Goal: Task Accomplishment & Management: Use online tool/utility

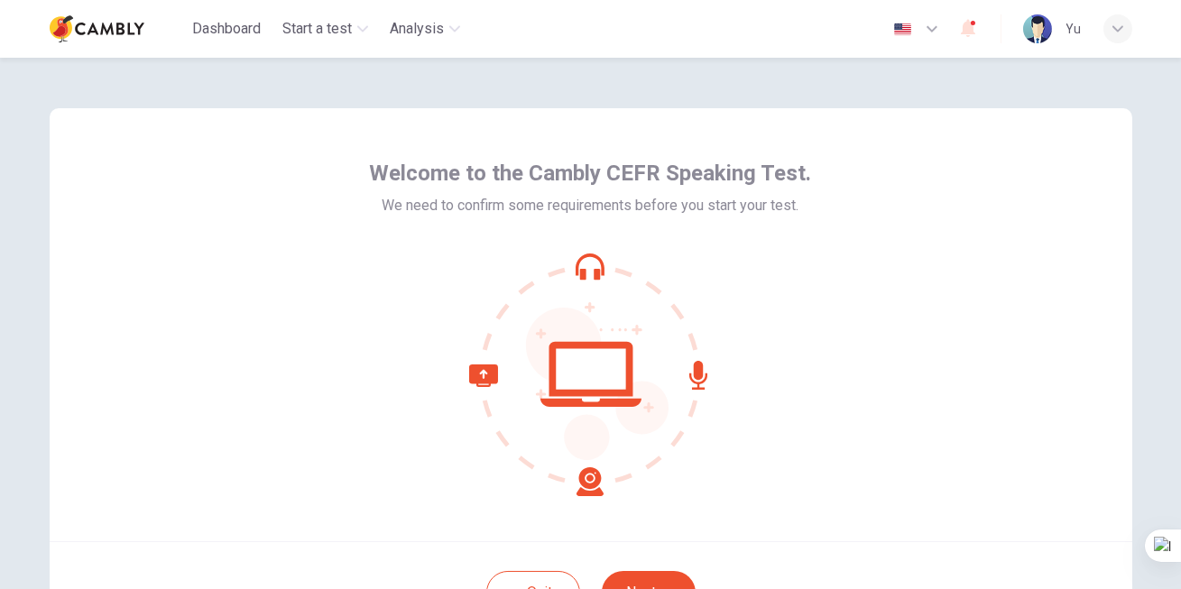
scroll to position [38, 0]
click at [592, 365] on icon at bounding box center [591, 375] width 244 height 244
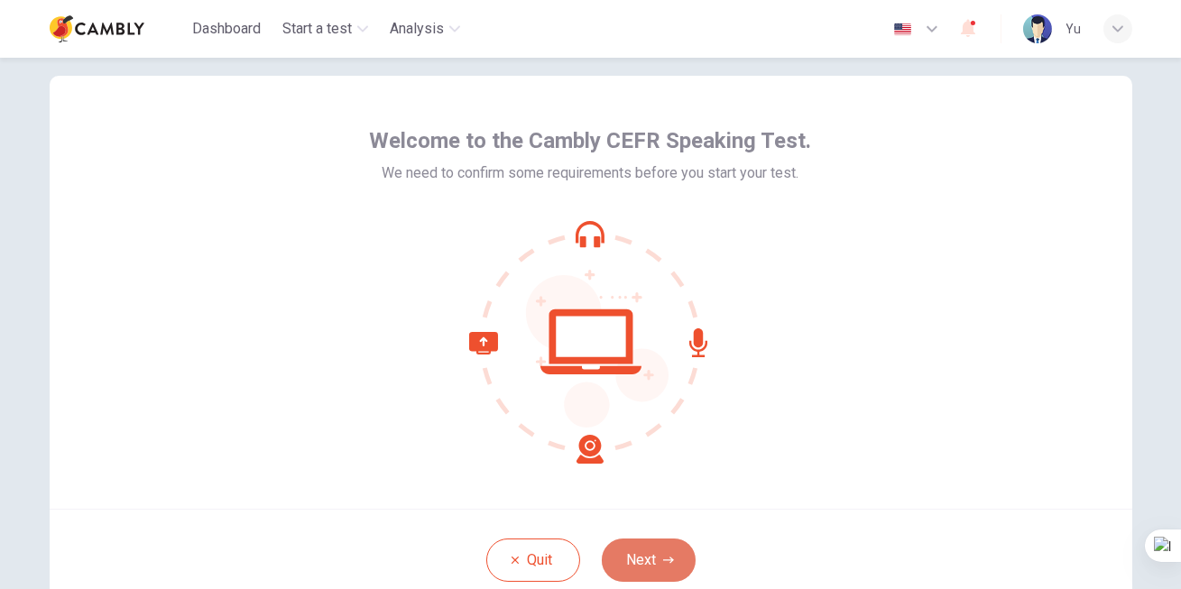
click at [643, 558] on button "Next" at bounding box center [649, 560] width 94 height 43
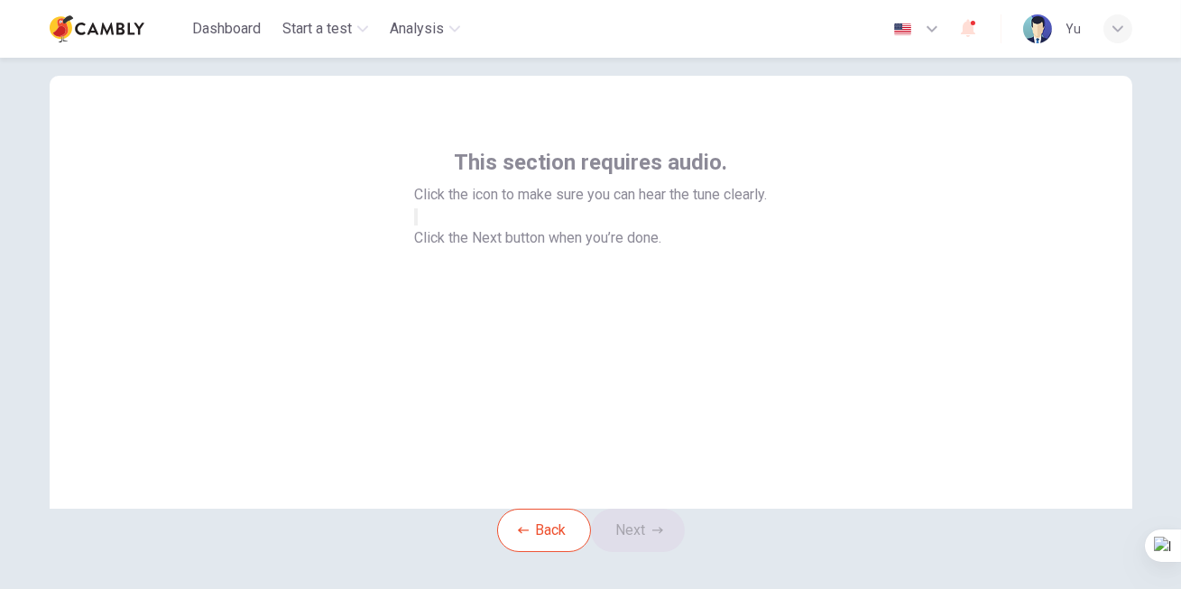
click at [438, 240] on icon "button" at bounding box center [427, 232] width 22 height 16
click at [643, 552] on button "Next" at bounding box center [638, 530] width 94 height 43
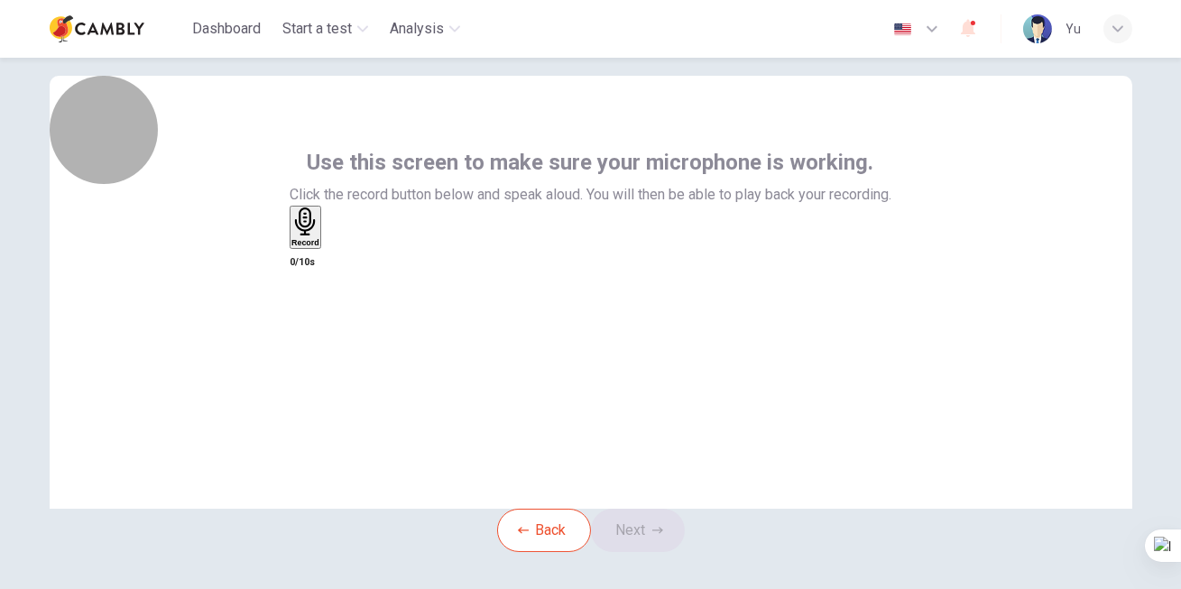
click at [319, 247] on div "Record" at bounding box center [305, 227] width 28 height 40
click at [309, 344] on h6 "Stop" at bounding box center [300, 348] width 18 height 9
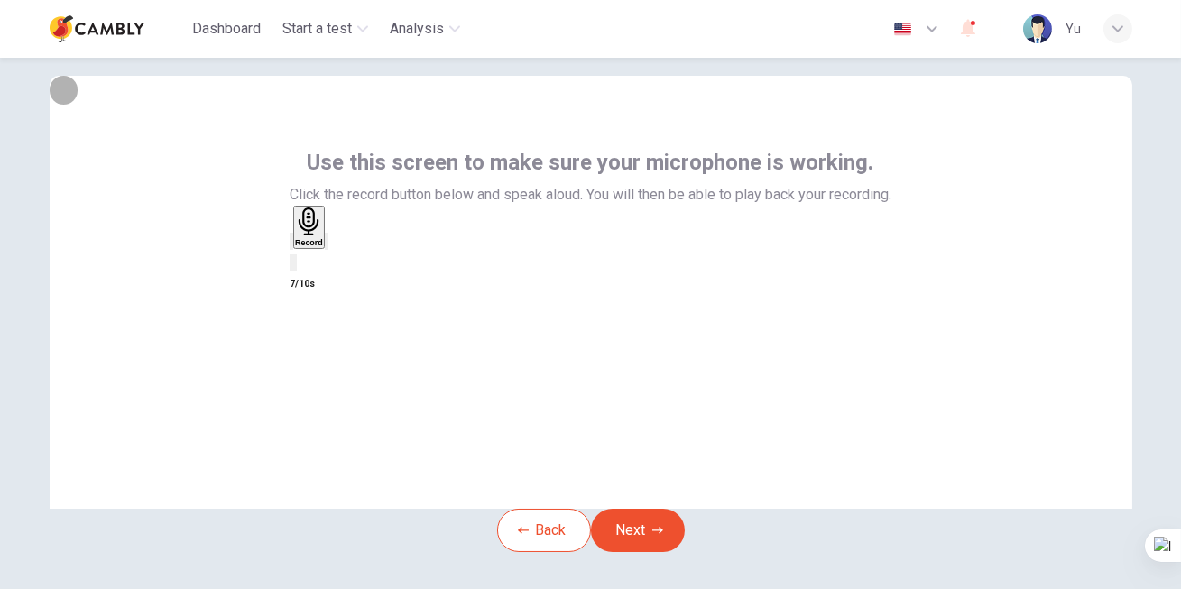
click at [344, 263] on icon "button" at bounding box center [339, 256] width 10 height 13
click at [636, 552] on button "Next" at bounding box center [638, 530] width 94 height 43
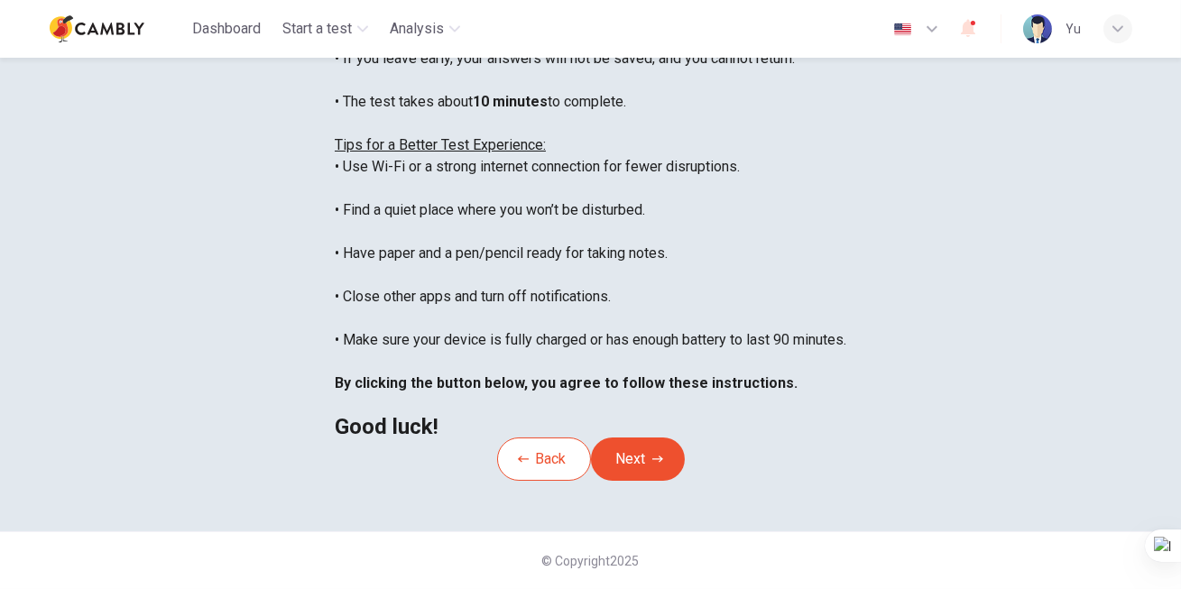
scroll to position [413, 0]
click at [657, 438] on button "Next" at bounding box center [638, 459] width 94 height 43
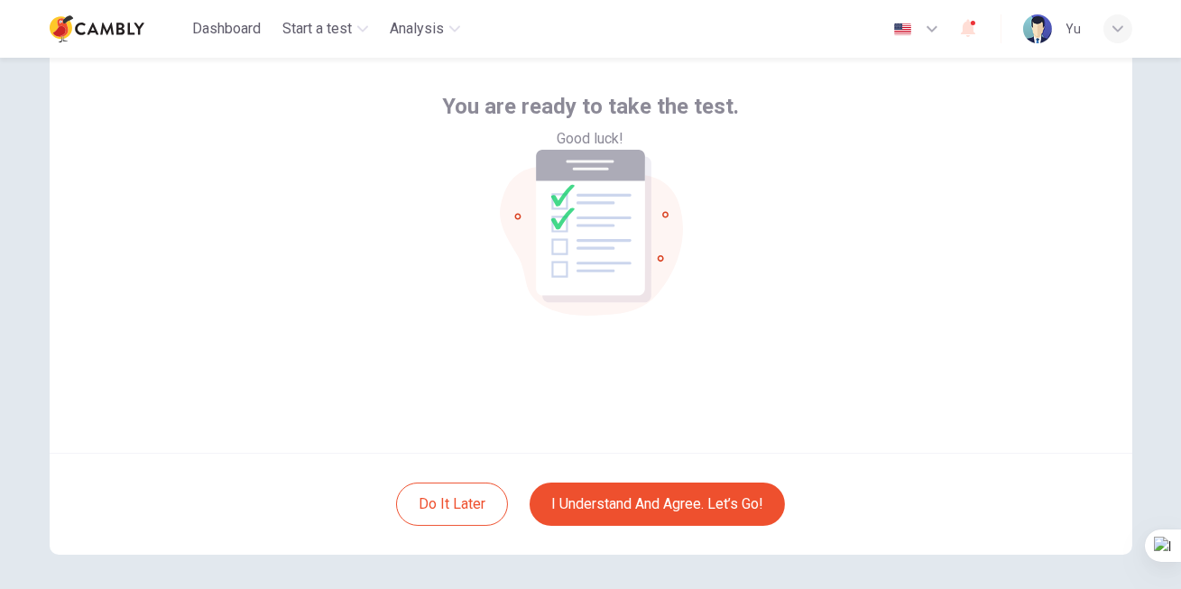
scroll to position [98, 0]
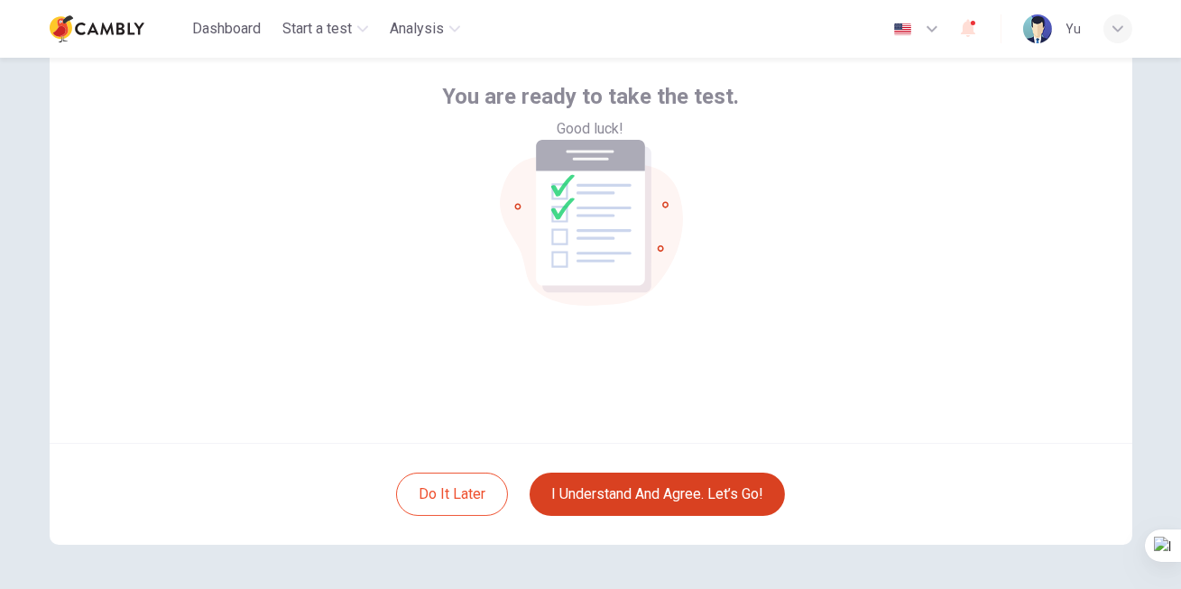
click at [662, 489] on button "I understand and agree. Let’s go!" at bounding box center [657, 494] width 255 height 43
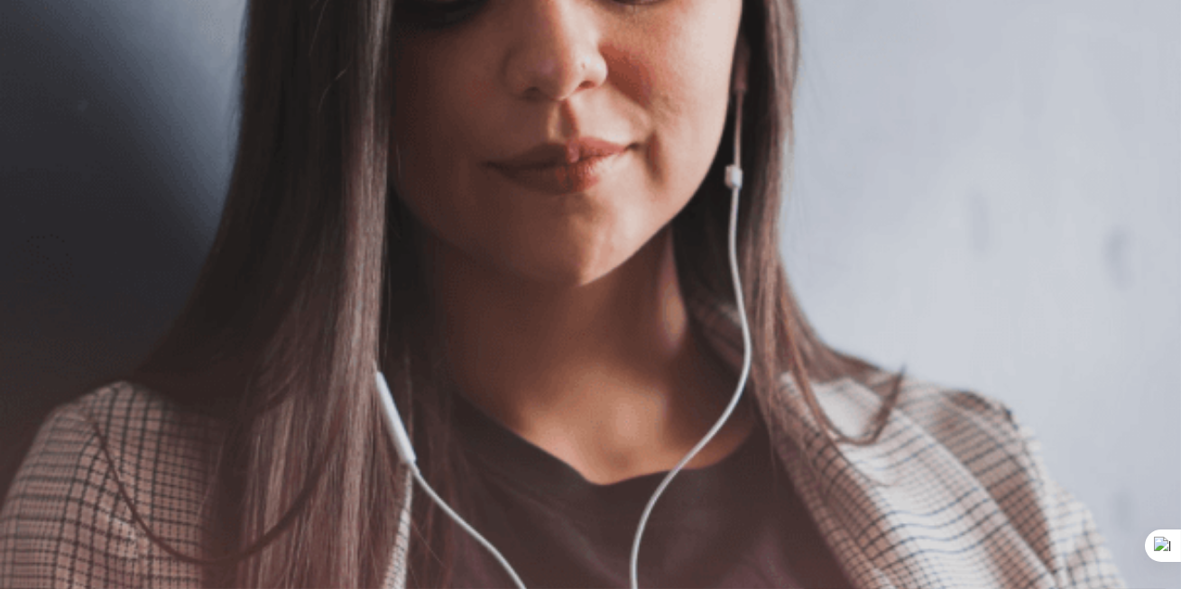
scroll to position [384, 0]
click at [51, 93] on button "Continue" at bounding box center [25, 127] width 51 height 68
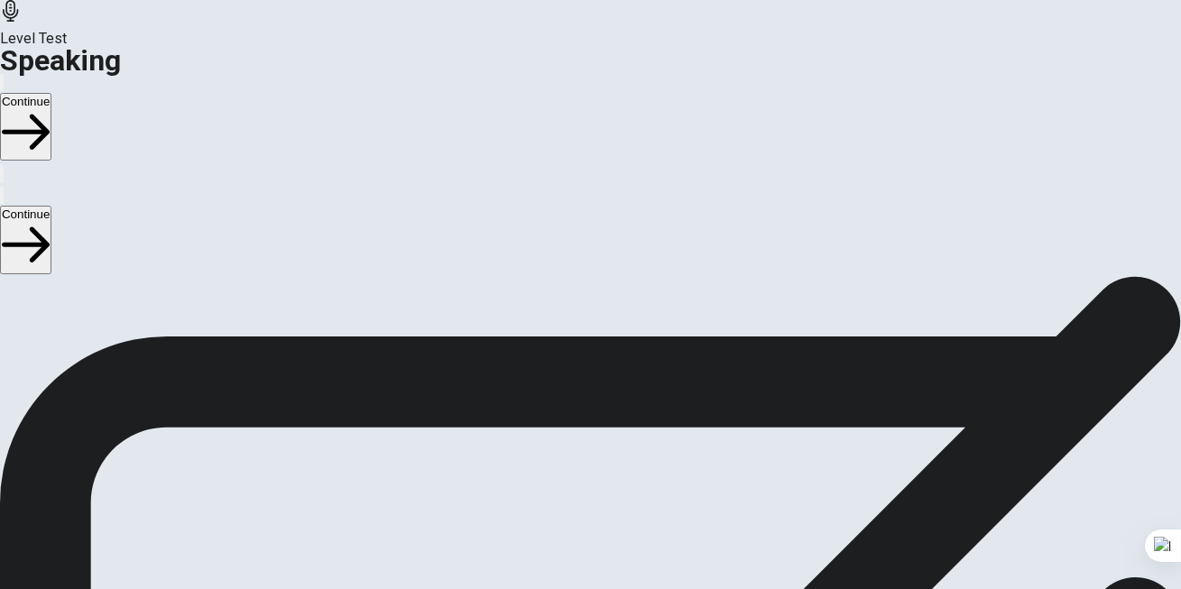
scroll to position [229, 0]
click at [571, 409] on button "Play Audio" at bounding box center [569, 417] width 4 height 17
click at [589, 421] on icon "Pause Audio" at bounding box center [579, 432] width 19 height 22
click at [588, 421] on icon "Play Audio" at bounding box center [579, 432] width 17 height 22
click at [51, 93] on button "Continue" at bounding box center [25, 127] width 51 height 68
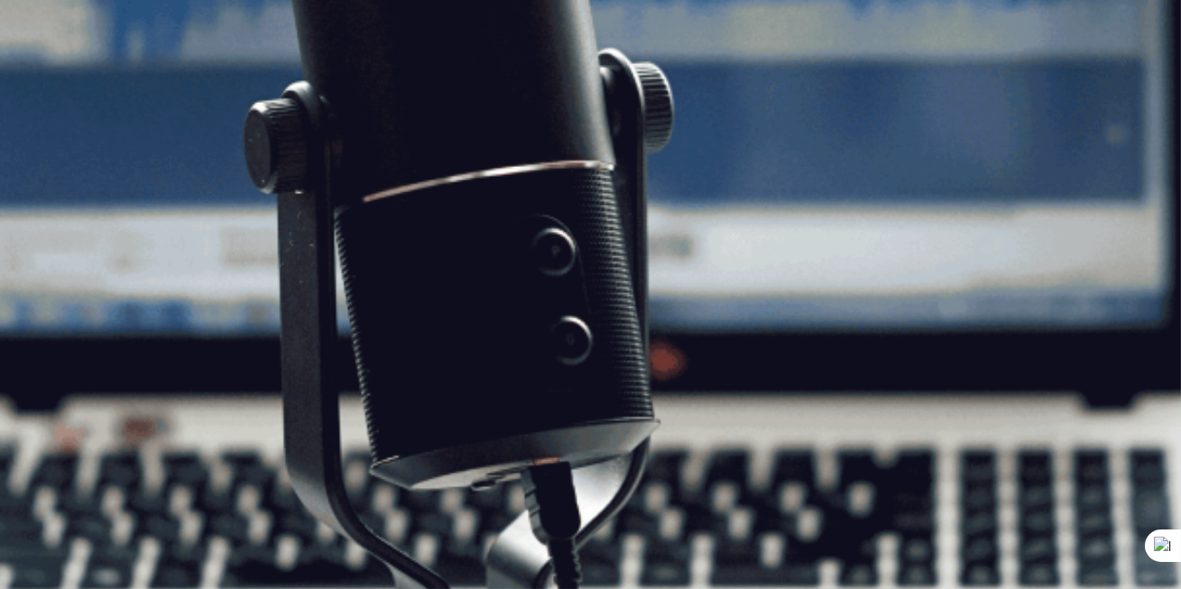
scroll to position [211, 0]
click at [51, 93] on button "Continue" at bounding box center [25, 127] width 51 height 68
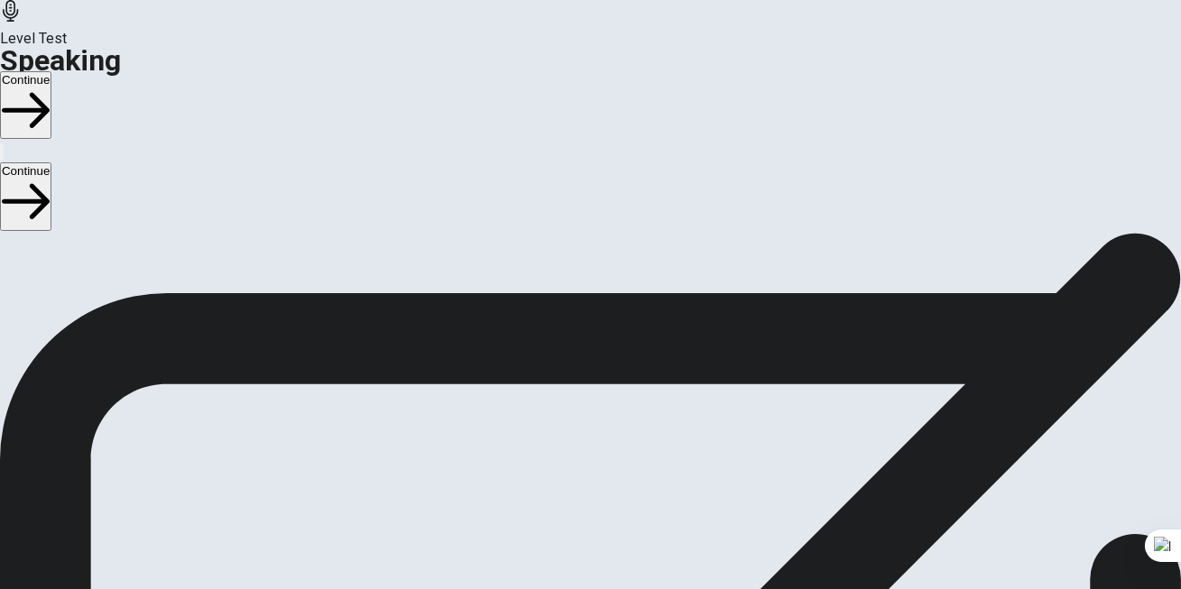
scroll to position [67, 0]
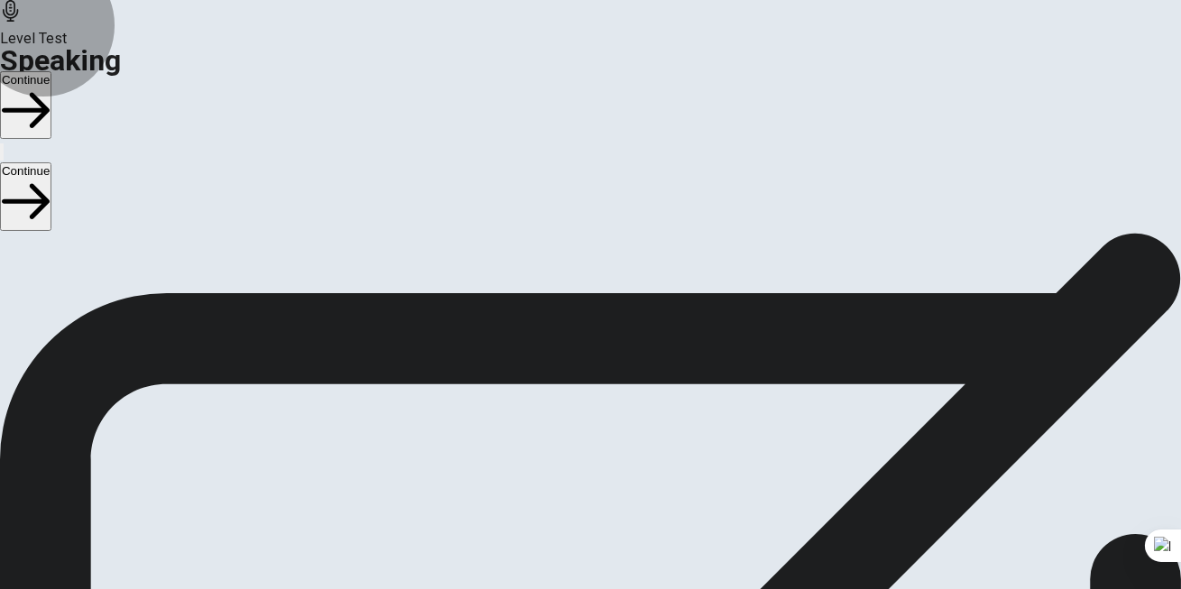
click at [51, 71] on button "Continue" at bounding box center [25, 105] width 51 height 68
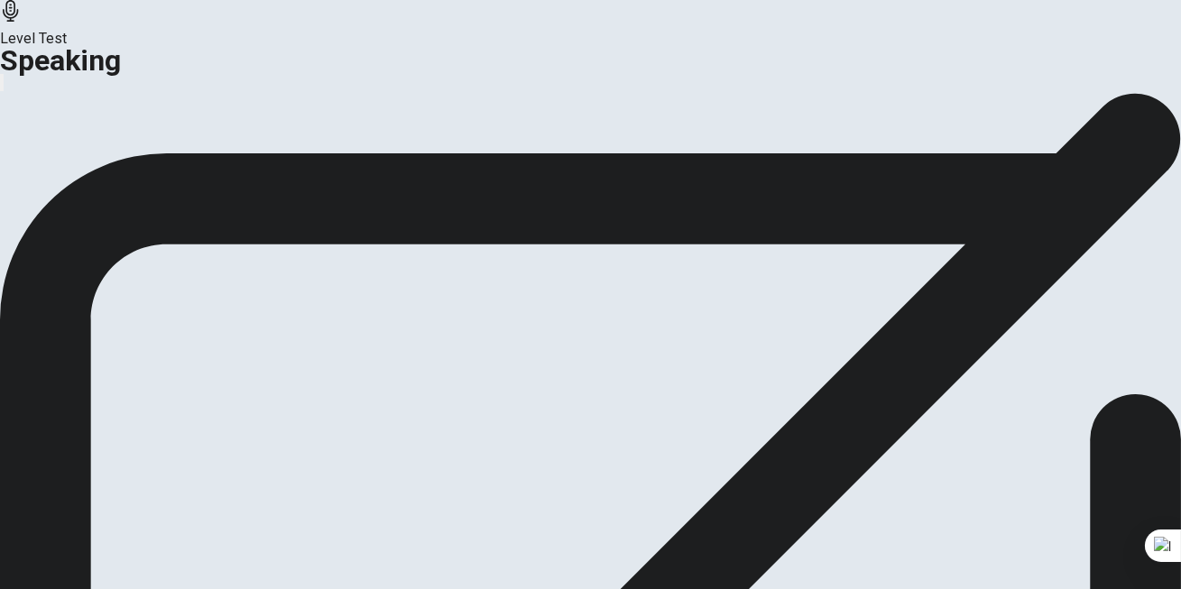
click at [70, 159] on button "Analysis" at bounding box center [35, 146] width 70 height 24
